Goal: Find specific page/section: Find specific page/section

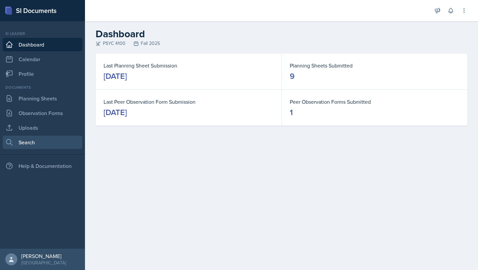
click at [32, 139] on link "Search" at bounding box center [43, 141] width 80 height 13
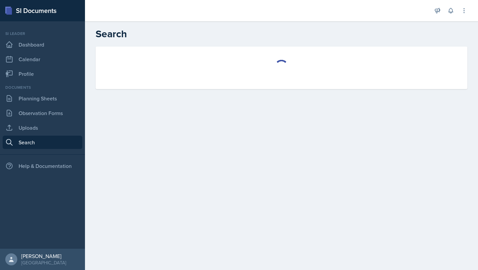
select select "all"
select select "1"
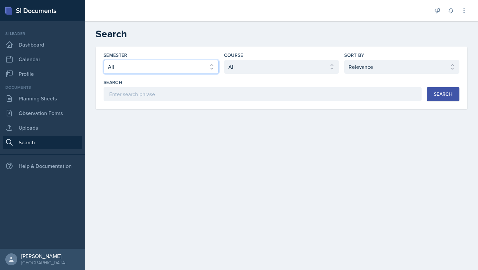
click at [144, 66] on select "Select semester All Fall 2025 Summer 2025 Spring 2025 Fall 2024 Summer 2024 Spr…" at bounding box center [161, 67] width 115 height 14
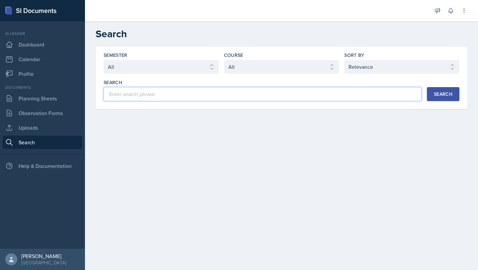
click at [172, 94] on input at bounding box center [263, 94] width 318 height 14
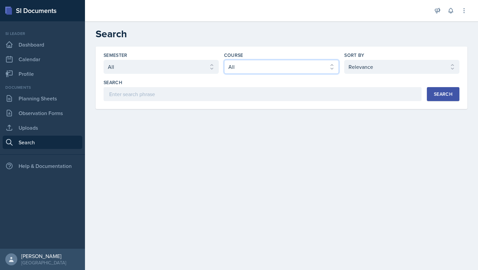
click at [280, 70] on select "Select course All ACCT 2101 ACCT 2102 ACCT 4050 ANTH 1102 ANTH 3301 ARCH 1000 A…" at bounding box center [281, 67] width 115 height 14
select select "f93772cb-3452-4449-8a18-26fc3bca6aff"
click at [224, 60] on select "Select course All ACCT 2101 ACCT 2102 ACCT 4050 ANTH 1102 ANTH 3301 ARCH 1000 A…" at bounding box center [281, 67] width 115 height 14
click at [433, 96] on button "Search" at bounding box center [443, 94] width 33 height 14
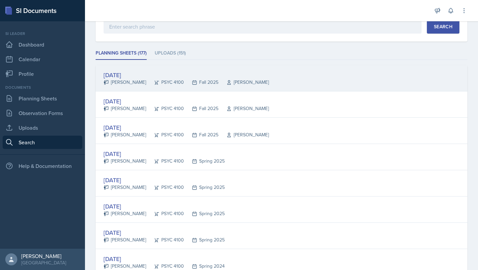
scroll to position [80, 0]
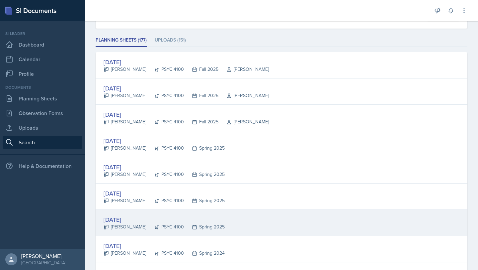
click at [252, 218] on div "[DATE] [PERSON_NAME] PSYC 4100 Spring 2025" at bounding box center [282, 223] width 372 height 26
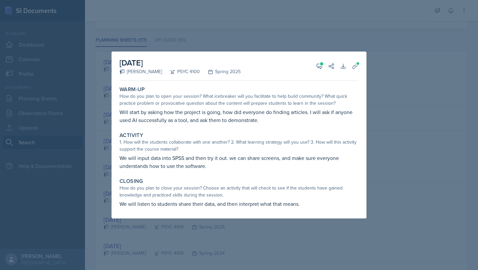
click at [446, 100] on div at bounding box center [239, 135] width 478 height 270
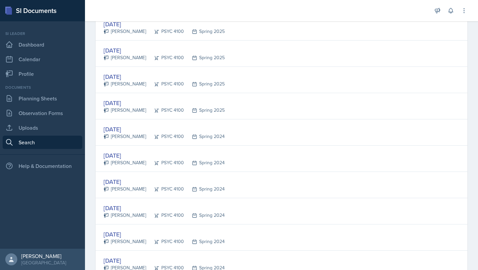
scroll to position [198, 0]
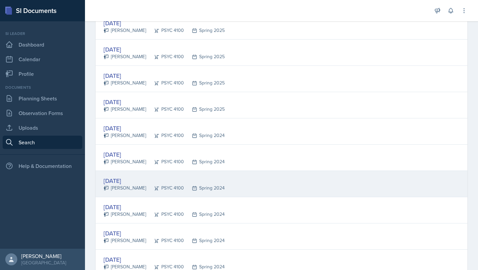
click at [272, 181] on div "[DATE] [PERSON_NAME] PSYC 4100 Spring 2024" at bounding box center [282, 184] width 372 height 26
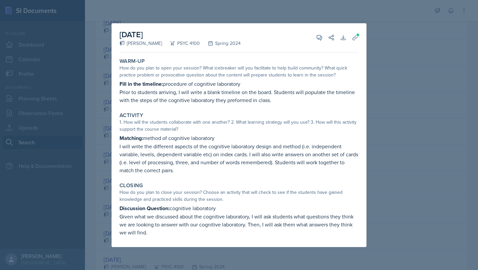
click at [436, 153] on div at bounding box center [239, 135] width 478 height 270
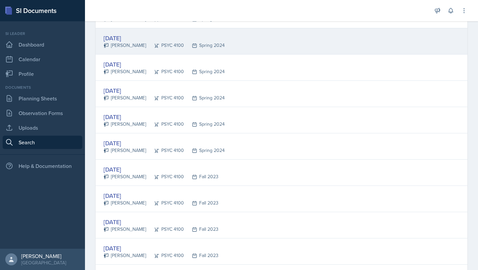
scroll to position [368, 0]
click at [341, 199] on div "[DATE] [PERSON_NAME] PSYC 4100 Fall 2023" at bounding box center [282, 198] width 372 height 26
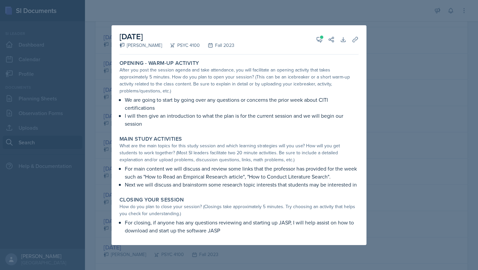
click at [416, 55] on div at bounding box center [239, 135] width 478 height 270
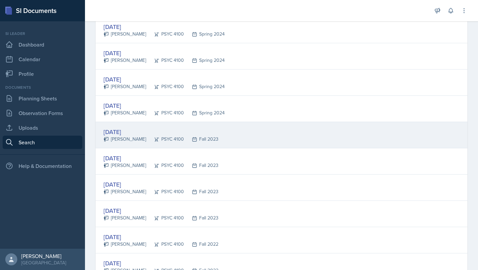
scroll to position [407, 0]
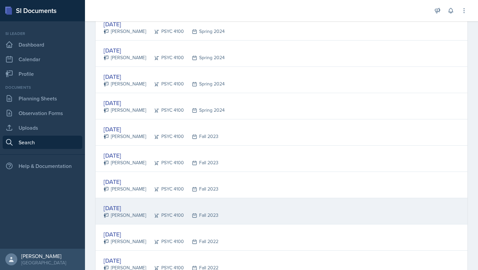
click at [230, 209] on div "[DATE] [PERSON_NAME] PSYC 4100 Fall 2023" at bounding box center [282, 211] width 372 height 26
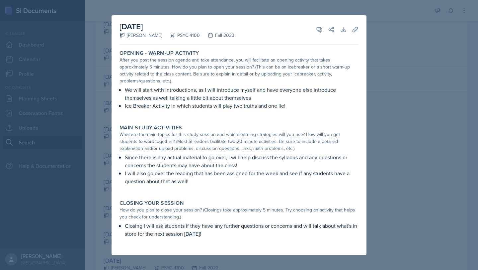
click at [384, 128] on div at bounding box center [239, 135] width 478 height 270
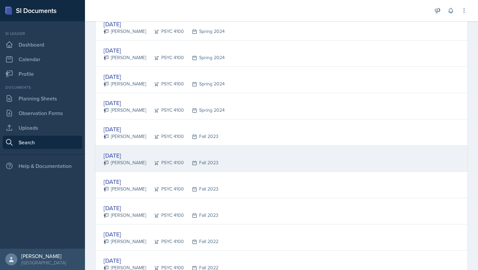
click at [249, 152] on div "[DATE] [PERSON_NAME] PSYC 4100 Fall 2023" at bounding box center [282, 158] width 372 height 26
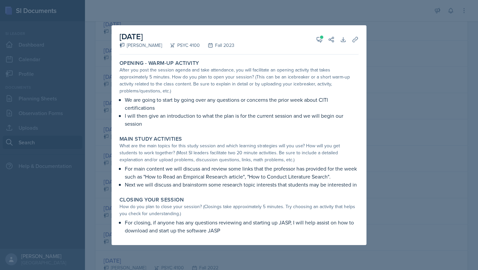
click at [386, 134] on div at bounding box center [239, 135] width 478 height 270
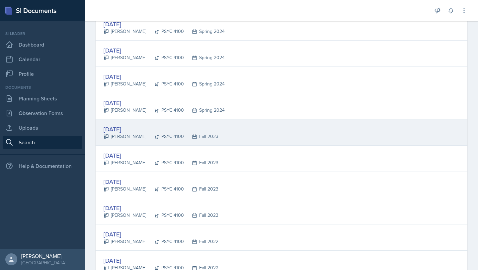
click at [191, 132] on div "[DATE]" at bounding box center [161, 129] width 115 height 9
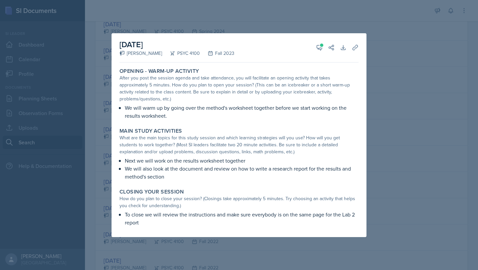
click at [475, 105] on div at bounding box center [239, 135] width 478 height 270
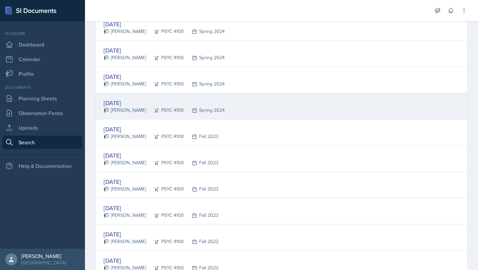
click at [246, 114] on div "[DATE] [PERSON_NAME] PSYC 4100 Spring 2024" at bounding box center [282, 106] width 372 height 26
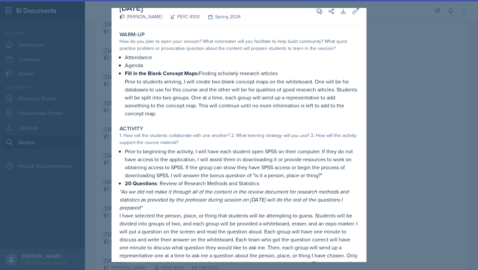
scroll to position [19, 0]
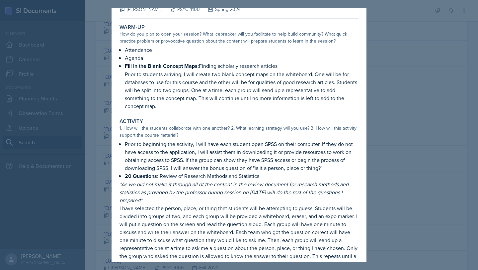
click at [410, 98] on div at bounding box center [239, 135] width 478 height 270
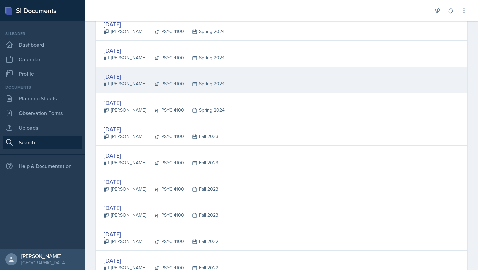
click at [289, 84] on div "[DATE] [PERSON_NAME] PSYC 4100 Spring 2024" at bounding box center [282, 80] width 372 height 26
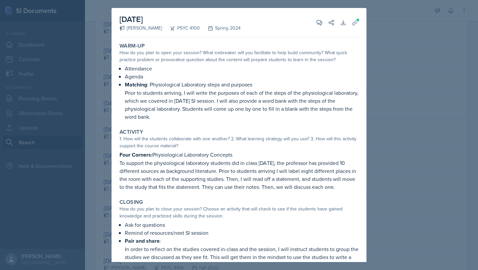
click at [395, 106] on div at bounding box center [239, 135] width 478 height 270
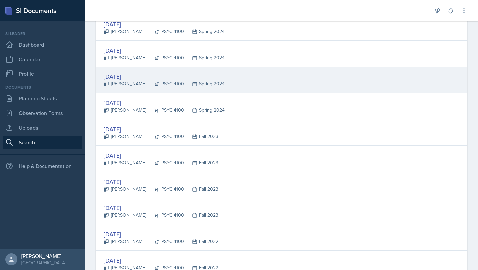
click at [306, 89] on div "[DATE] [PERSON_NAME] PSYC 4100 Spring 2024" at bounding box center [282, 80] width 372 height 26
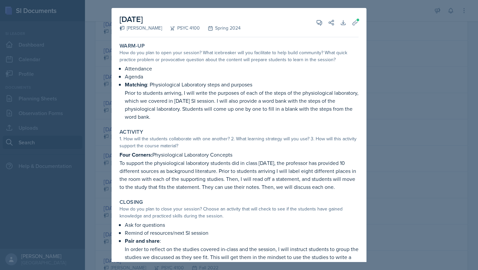
click at [376, 83] on div at bounding box center [239, 135] width 478 height 270
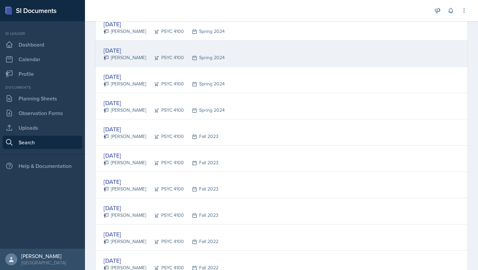
click at [280, 42] on div "[DATE] [PERSON_NAME] PSYC 4100 Spring 2024" at bounding box center [282, 54] width 372 height 26
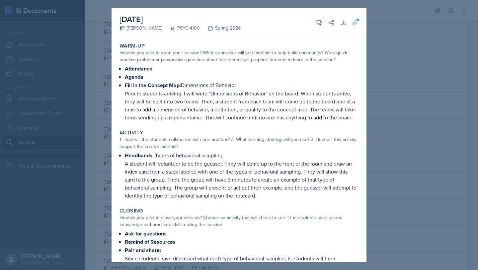
click at [442, 86] on div at bounding box center [239, 135] width 478 height 270
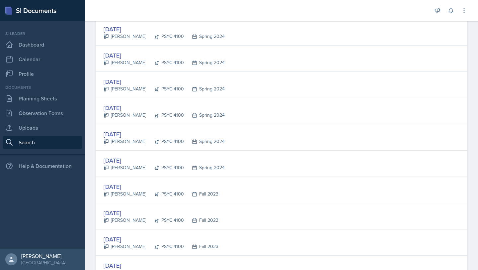
scroll to position [318, 0]
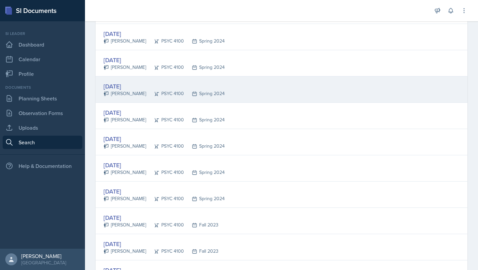
click at [436, 86] on div "[DATE] [PERSON_NAME] PSYC 4100 Spring 2024" at bounding box center [282, 89] width 372 height 26
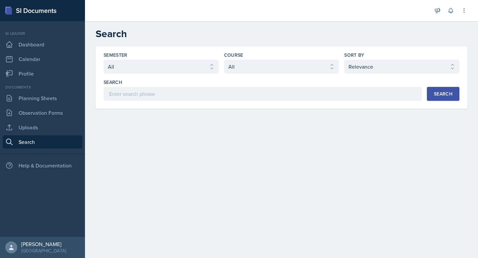
select select "all"
select select "1"
